Goal: Task Accomplishment & Management: Manage account settings

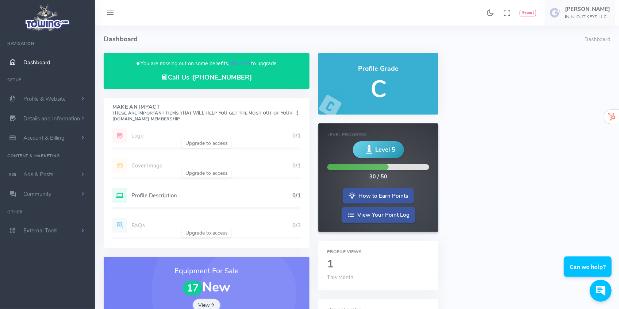
click at [161, 197] on h5 "Profile Description" at bounding box center [211, 196] width 161 height 6
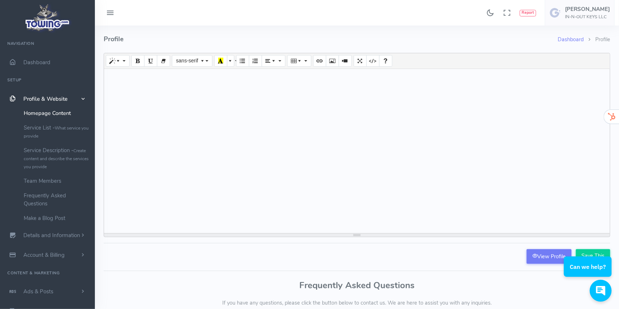
click at [222, 120] on div at bounding box center [357, 151] width 506 height 164
click at [179, 104] on div at bounding box center [357, 151] width 506 height 164
paste div
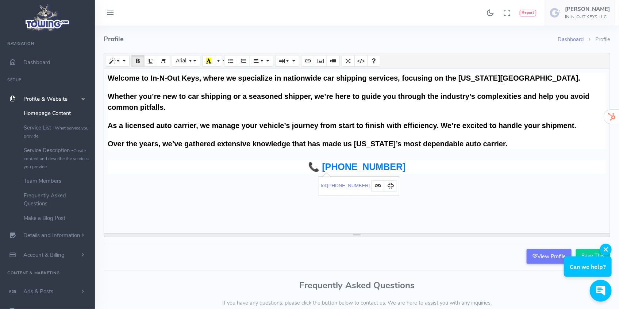
click at [595, 253] on div "Can we help?" at bounding box center [588, 260] width 48 height 33
click at [585, 253] on div "Can we help?" at bounding box center [588, 260] width 48 height 33
click at [602, 249] on button "button" at bounding box center [606, 250] width 12 height 12
click at [591, 255] on input "Save This" at bounding box center [593, 256] width 34 height 14
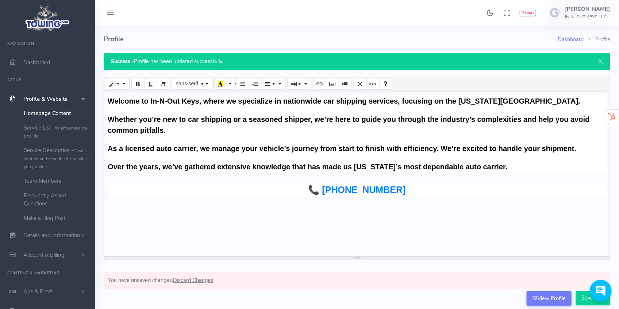
click at [604, 41] on li "Profile" at bounding box center [597, 40] width 27 height 8
click at [576, 40] on link "Dashboard" at bounding box center [571, 39] width 26 height 7
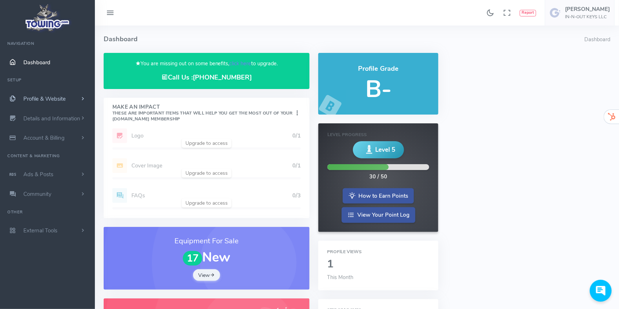
click at [42, 100] on span "Profile & Website" at bounding box center [44, 98] width 42 height 7
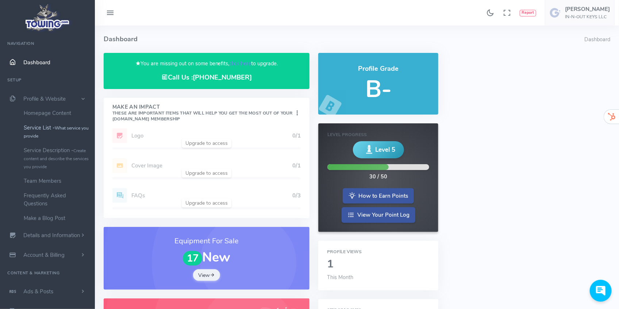
click at [44, 129] on link "Service List - What service you provide" at bounding box center [56, 131] width 77 height 23
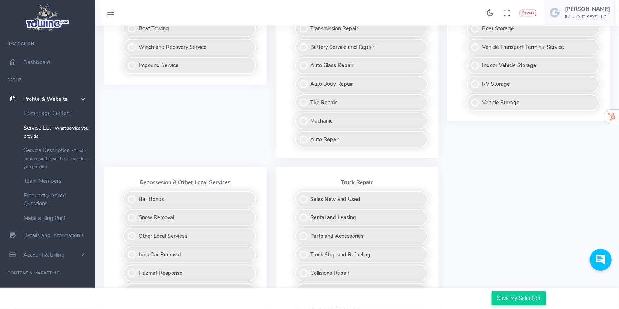
scroll to position [454, 0]
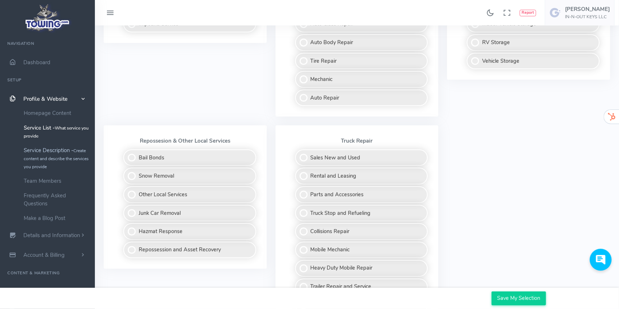
click at [34, 157] on small "Create content and describe the services you provide" at bounding box center [56, 159] width 65 height 22
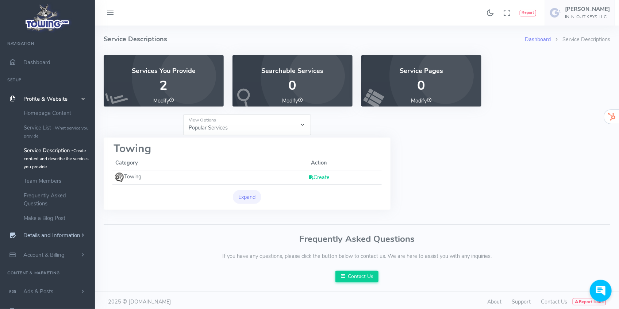
click at [39, 235] on span "Details and Information" at bounding box center [51, 235] width 57 height 7
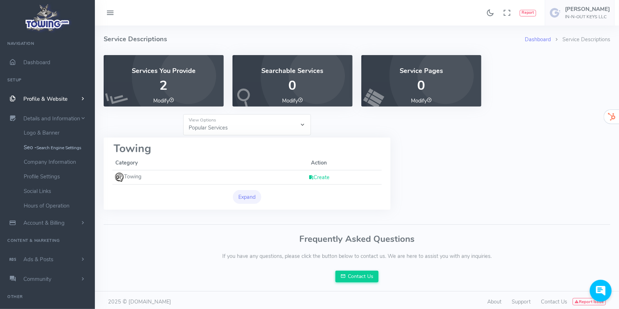
click at [57, 149] on small "Search Engine Settings" at bounding box center [59, 148] width 45 height 6
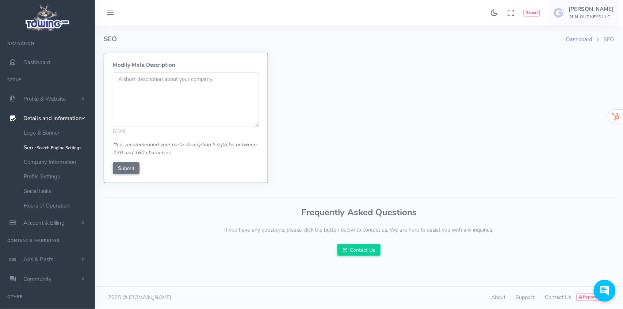
click at [151, 99] on textarea at bounding box center [186, 99] width 146 height 55
paste textarea "Welcome to In-N-Out Keys, where we specialize in nationwide car shipping servic…"
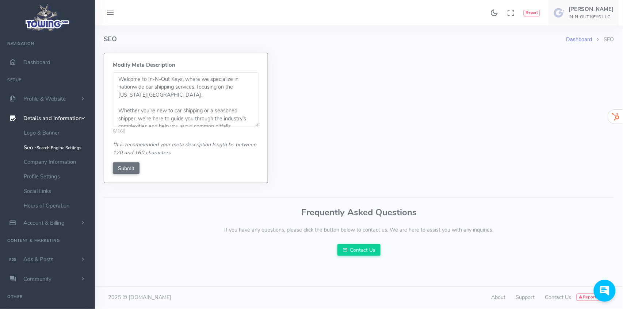
scroll to position [82, 0]
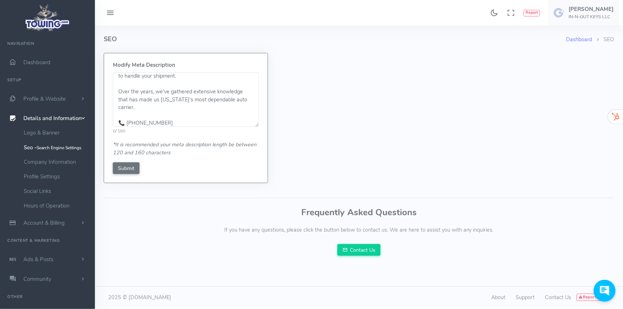
click at [150, 114] on textarea "Welcome to In-N-Out Keys, where we specialize in nationwide car shipping servic…" at bounding box center [186, 99] width 146 height 55
type textarea "Welcome to In-N-Out Keys, where we specialize in nationwide car shipping servic…"
click at [119, 168] on input "Submit" at bounding box center [126, 168] width 27 height 12
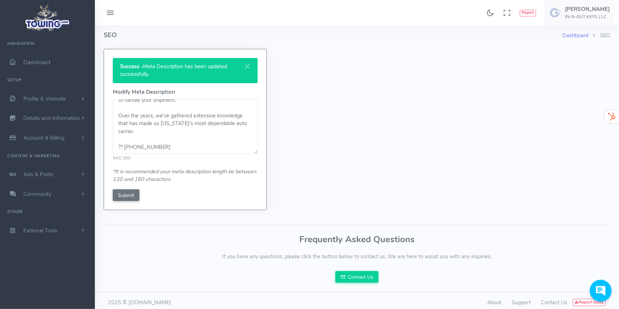
scroll to position [8, 0]
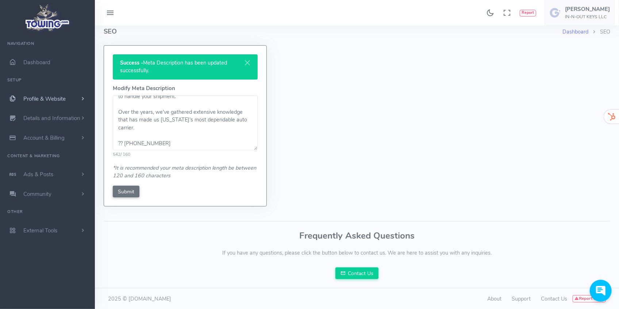
click at [54, 100] on span "Profile & Website" at bounding box center [44, 98] width 42 height 7
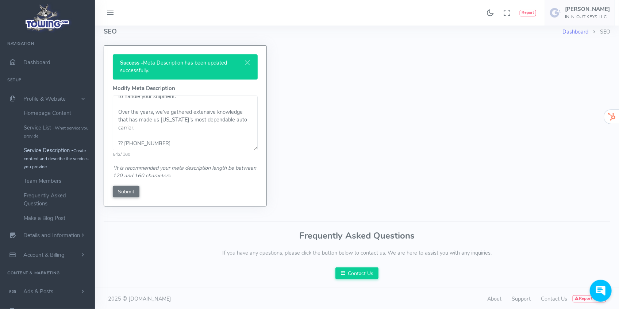
click at [45, 161] on small "Create content and describe the services you provide" at bounding box center [56, 159] width 65 height 22
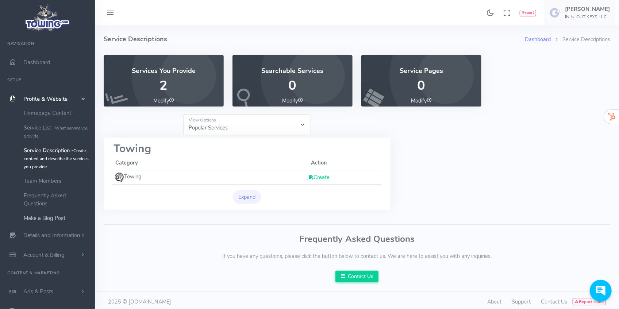
click at [44, 216] on link "Make a Blog Post" at bounding box center [56, 218] width 77 height 15
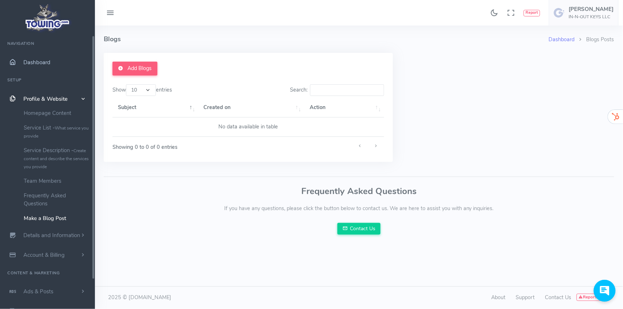
click at [38, 63] on span "Dashboard" at bounding box center [36, 62] width 27 height 7
